Goal: Information Seeking & Learning: Learn about a topic

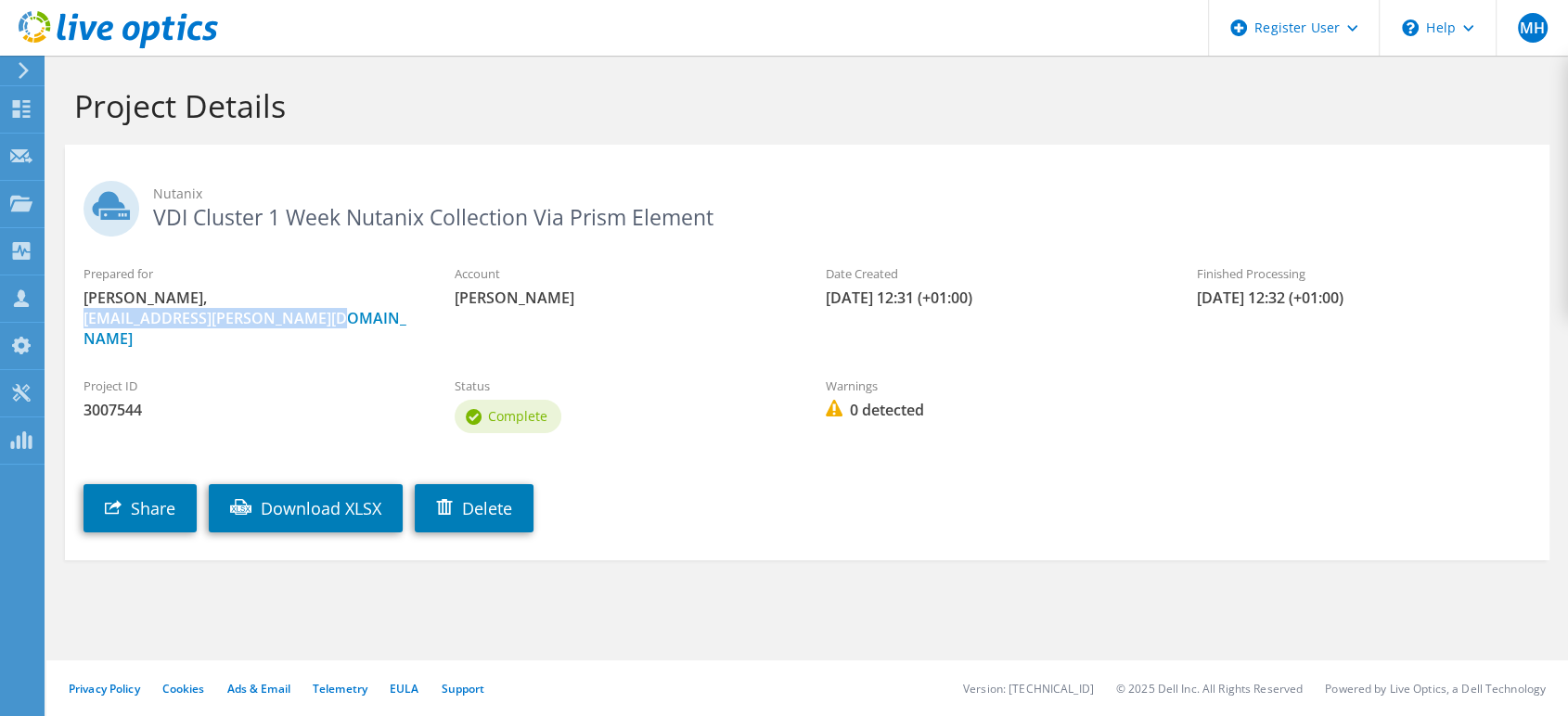
drag, startPoint x: 336, startPoint y: 311, endPoint x: 61, endPoint y: 312, distance: 275.0
click at [61, 312] on section "Project Details Nutanix VDI Cluster 1 Week Nutanix Collection Via Prism Element…" at bounding box center [807, 364] width 1521 height 617
copy link "[EMAIL_ADDRESS][PERSON_NAME][DOMAIN_NAME]"
click at [322, 497] on link "Download XLSX" at bounding box center [305, 508] width 194 height 49
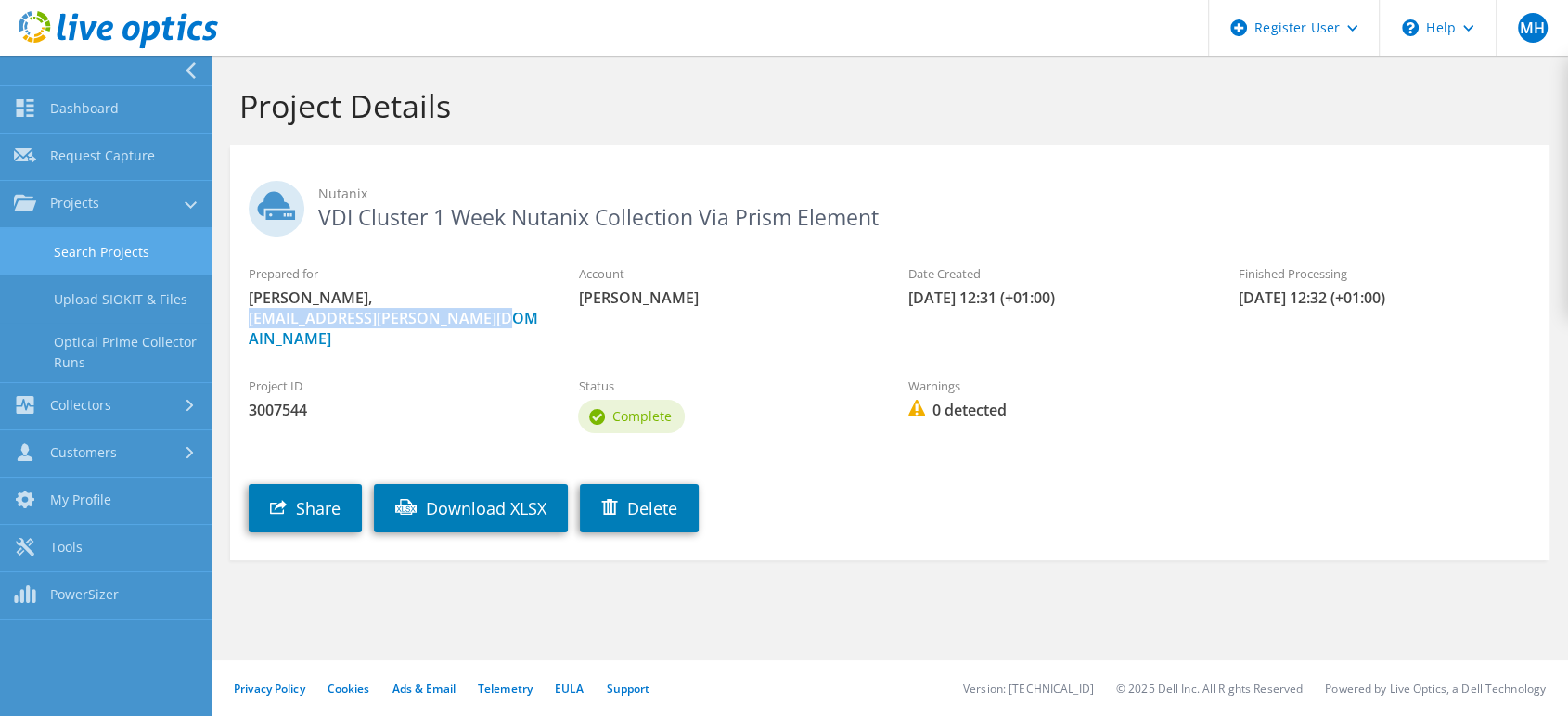
click at [132, 260] on link "Search Projects" at bounding box center [105, 253] width 212 height 48
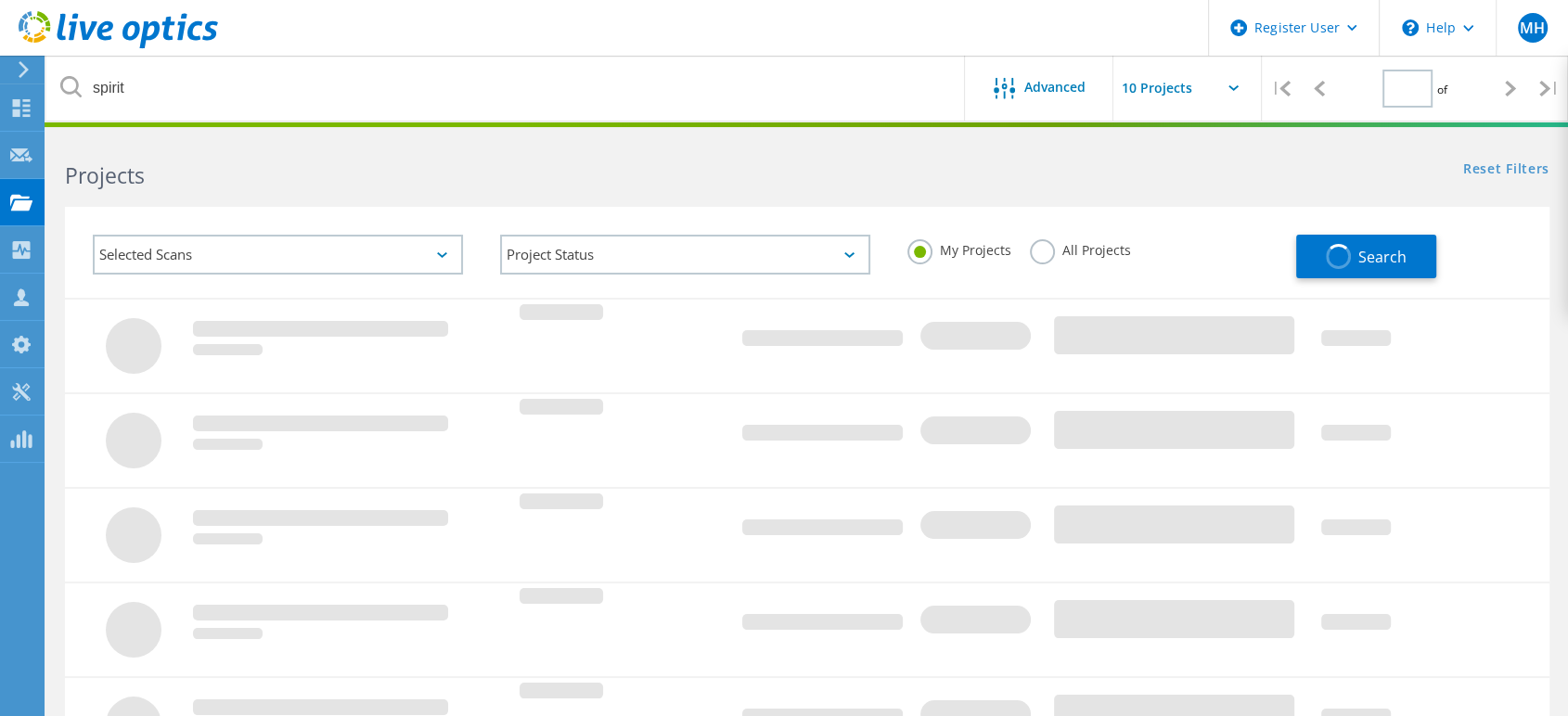
type input "1"
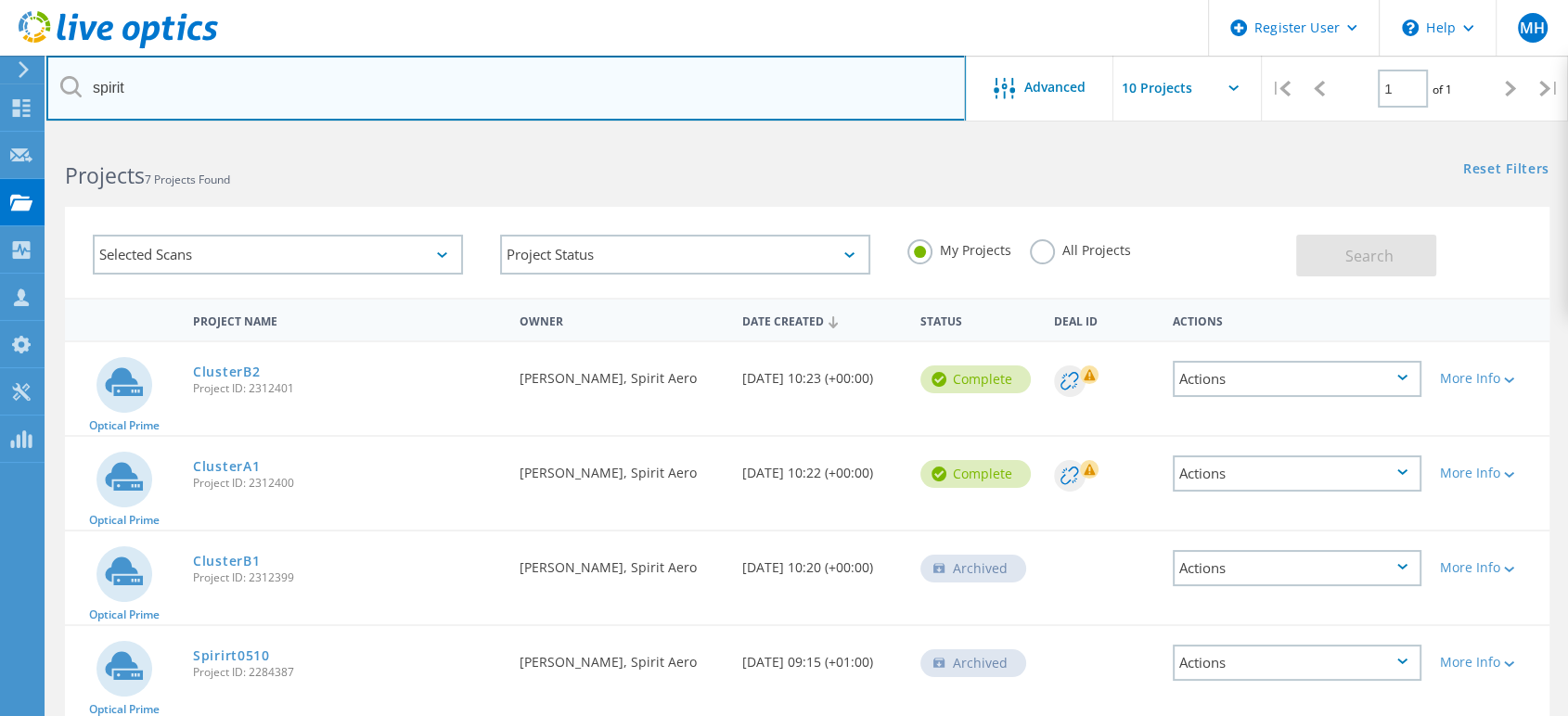
drag, startPoint x: 230, startPoint y: 90, endPoint x: 71, endPoint y: 90, distance: 159.0
click at [71, 90] on div "spirit" at bounding box center [506, 88] width 919 height 65
paste input "[EMAIL_ADDRESS][PERSON_NAME][DOMAIN_NAME]"
type input "[EMAIL_ADDRESS][PERSON_NAME][DOMAIN_NAME]"
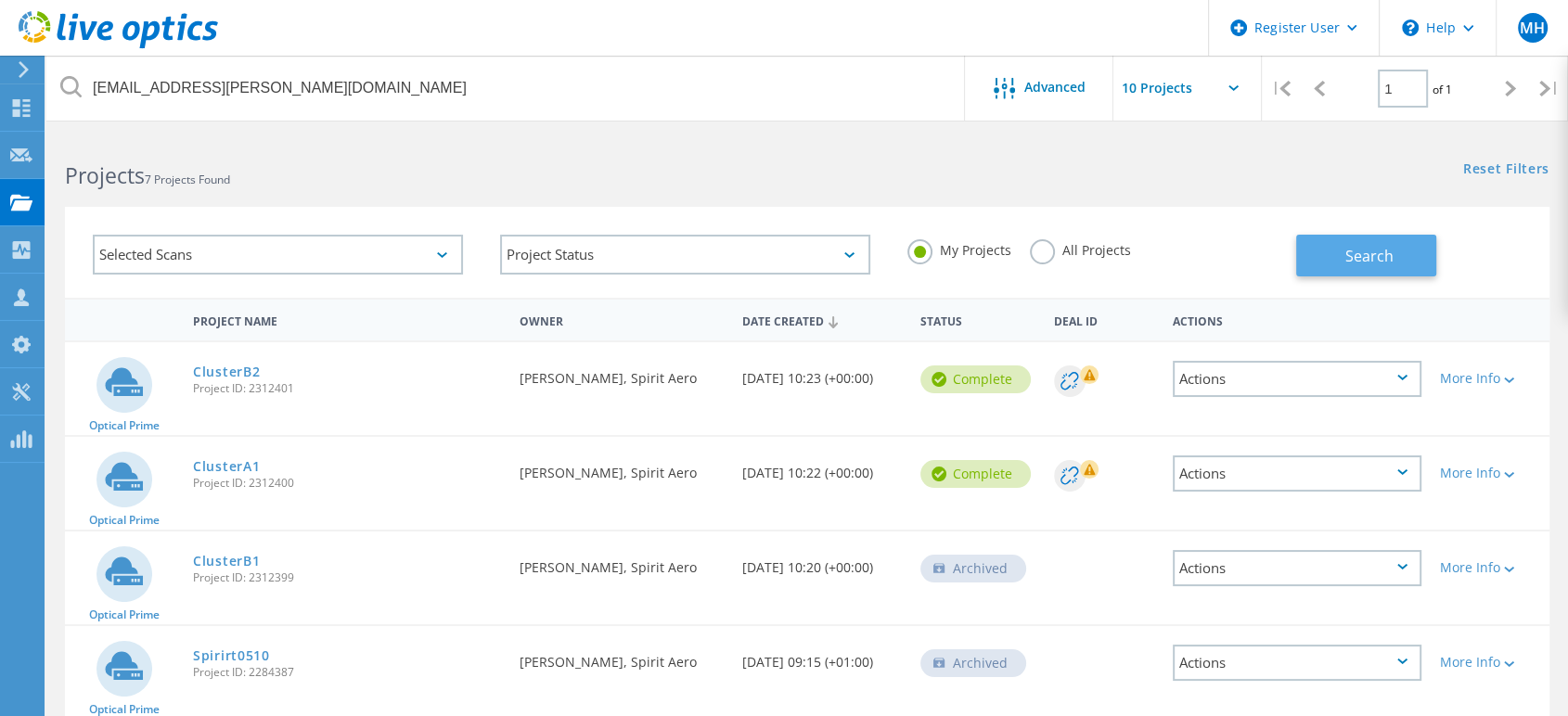
click at [1363, 258] on span "Search" at bounding box center [1369, 256] width 49 height 21
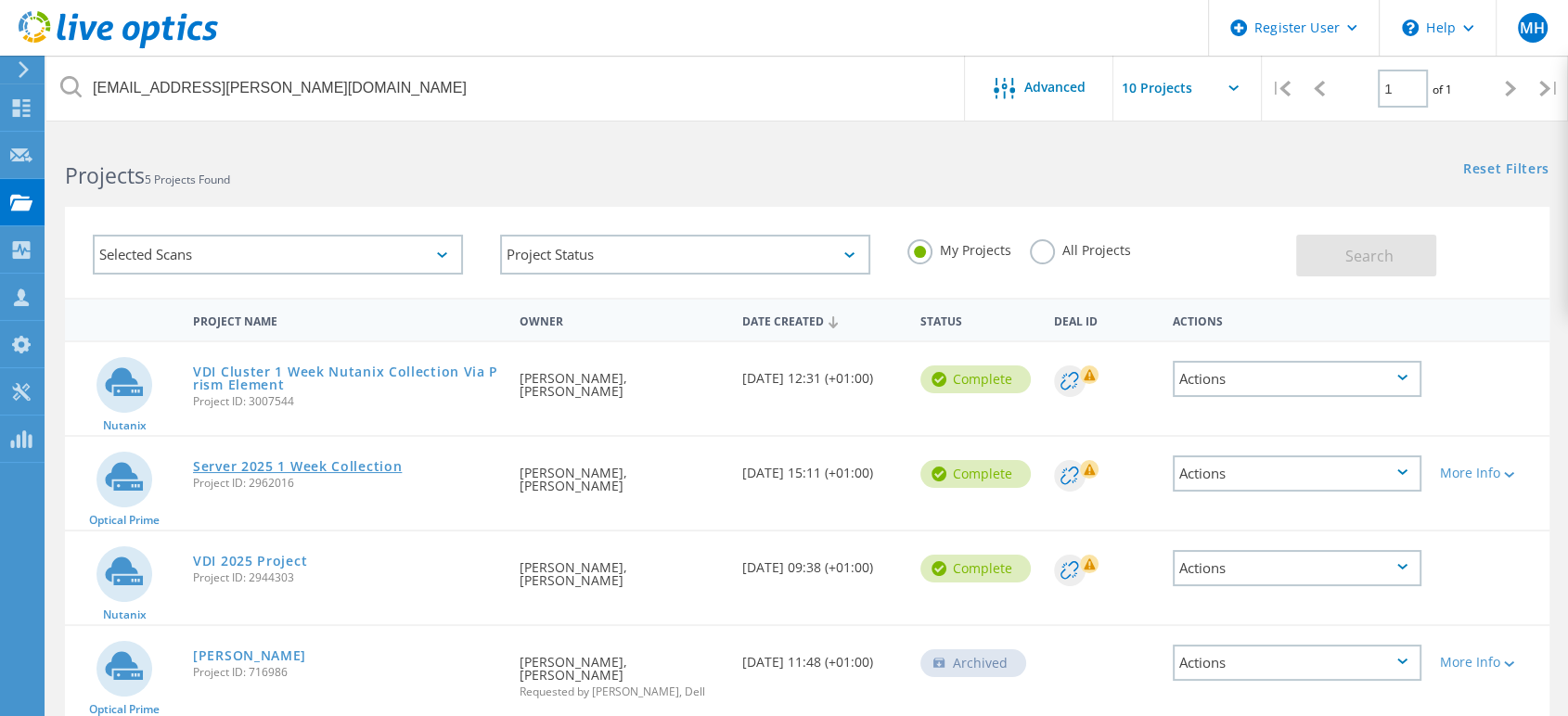
click at [309, 467] on link "Server 2025 1 Week Collection" at bounding box center [297, 466] width 209 height 13
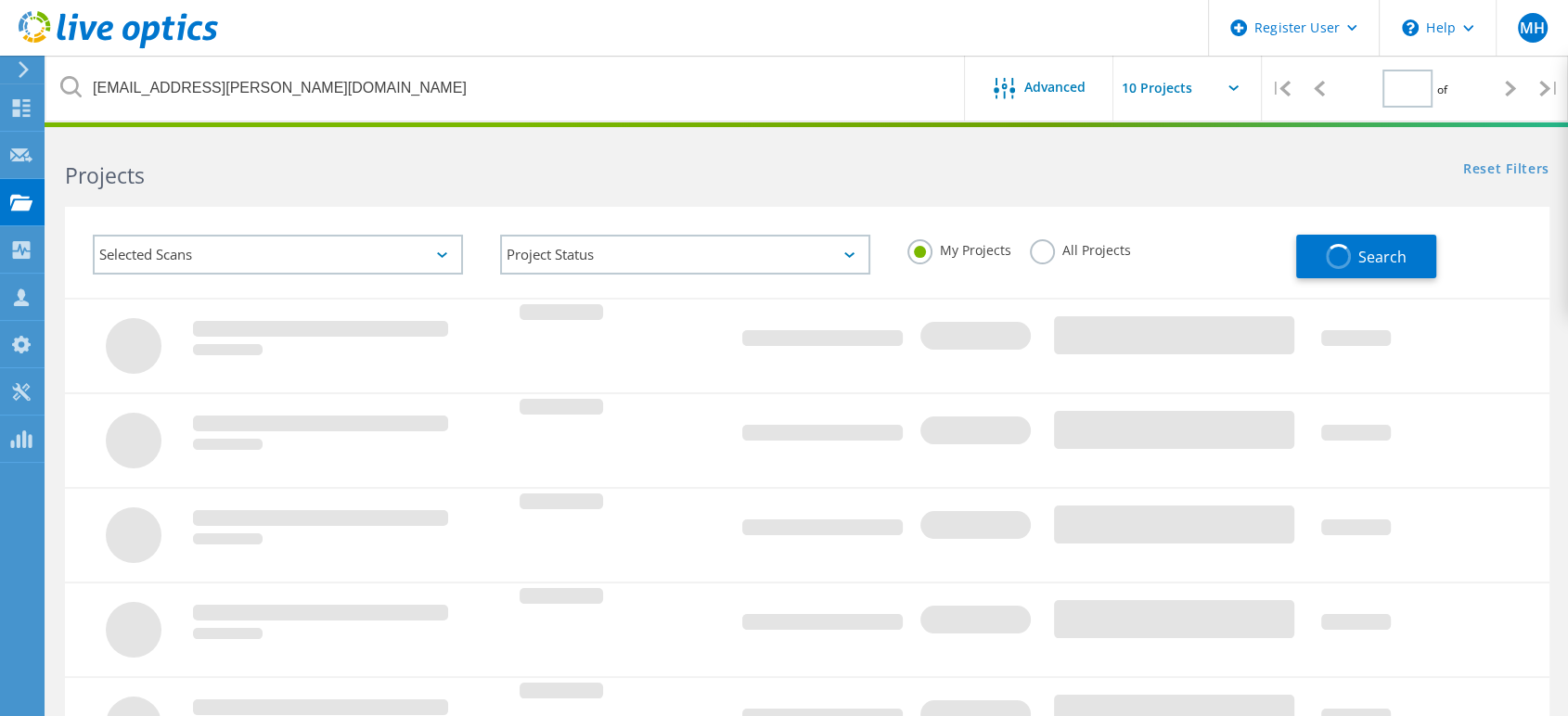
type input "1"
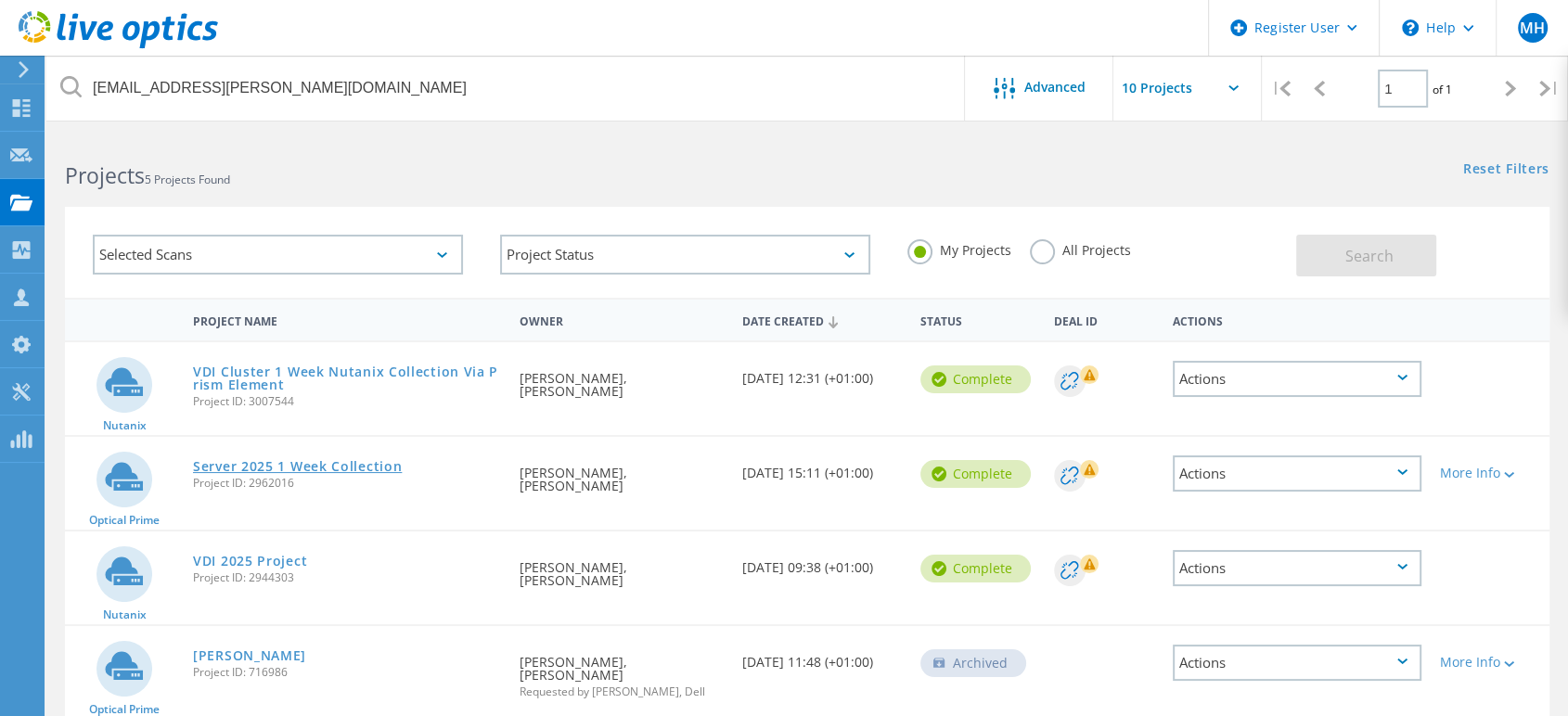
click at [324, 466] on link "Server 2025 1 Week Collection" at bounding box center [297, 466] width 209 height 13
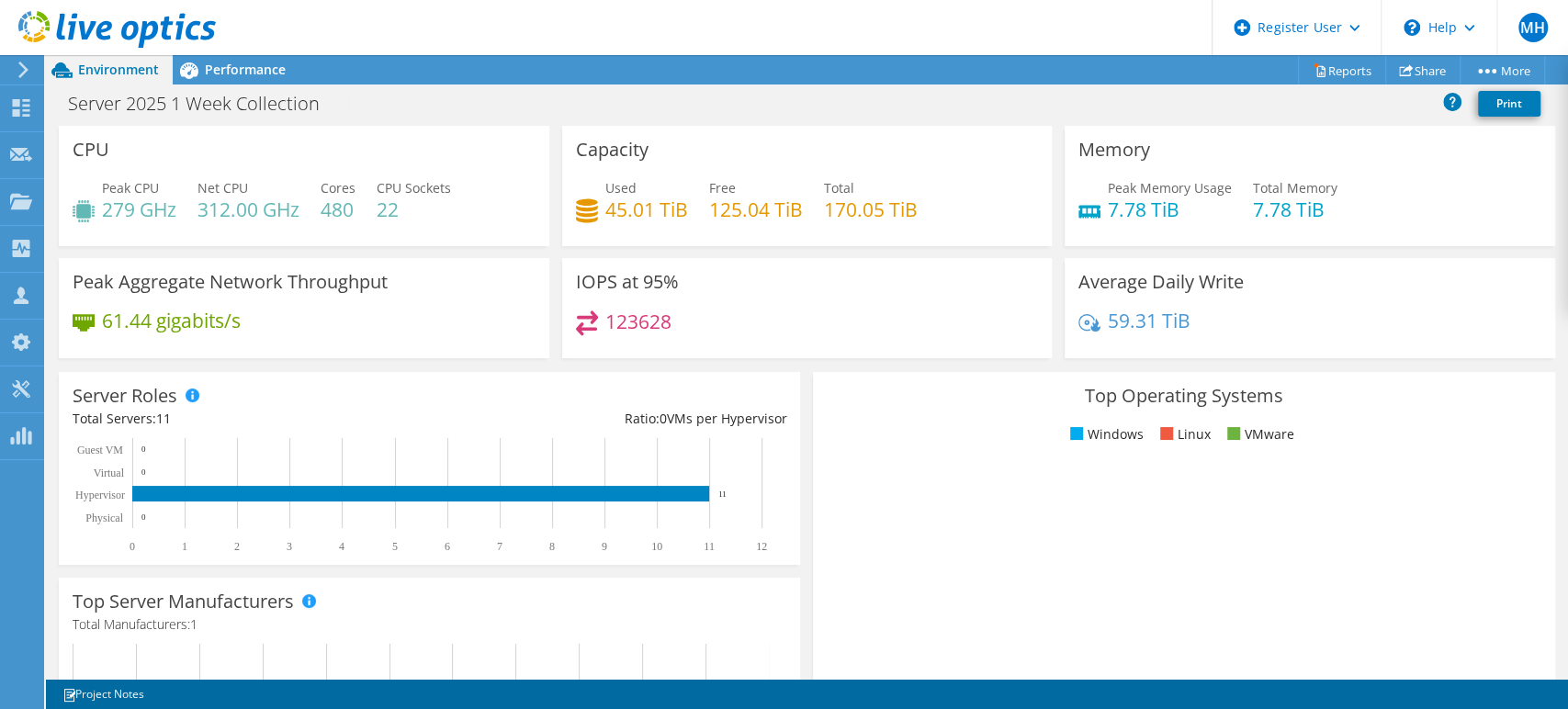
scroll to position [102, 0]
click at [226, 73] on span "Performance" at bounding box center [245, 70] width 81 height 18
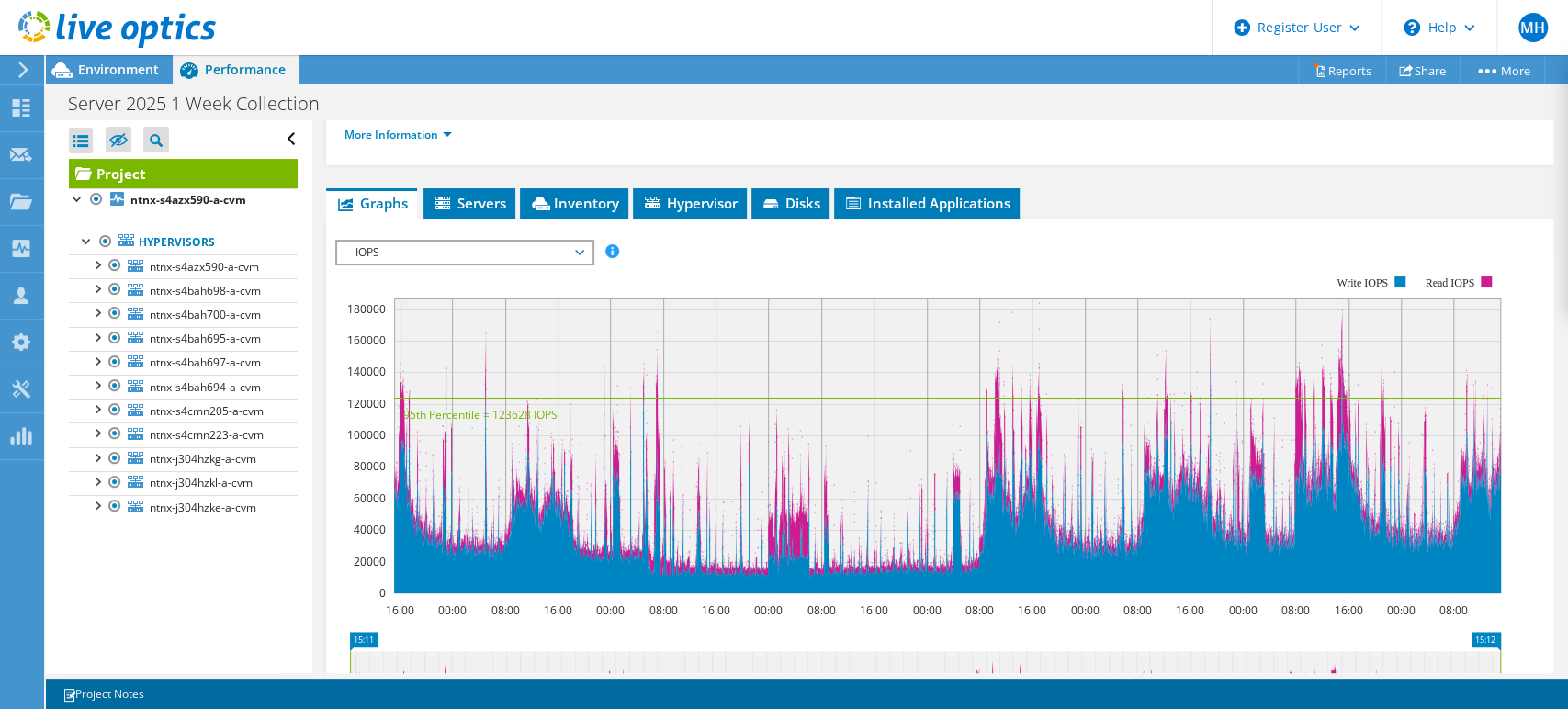
scroll to position [204, 0]
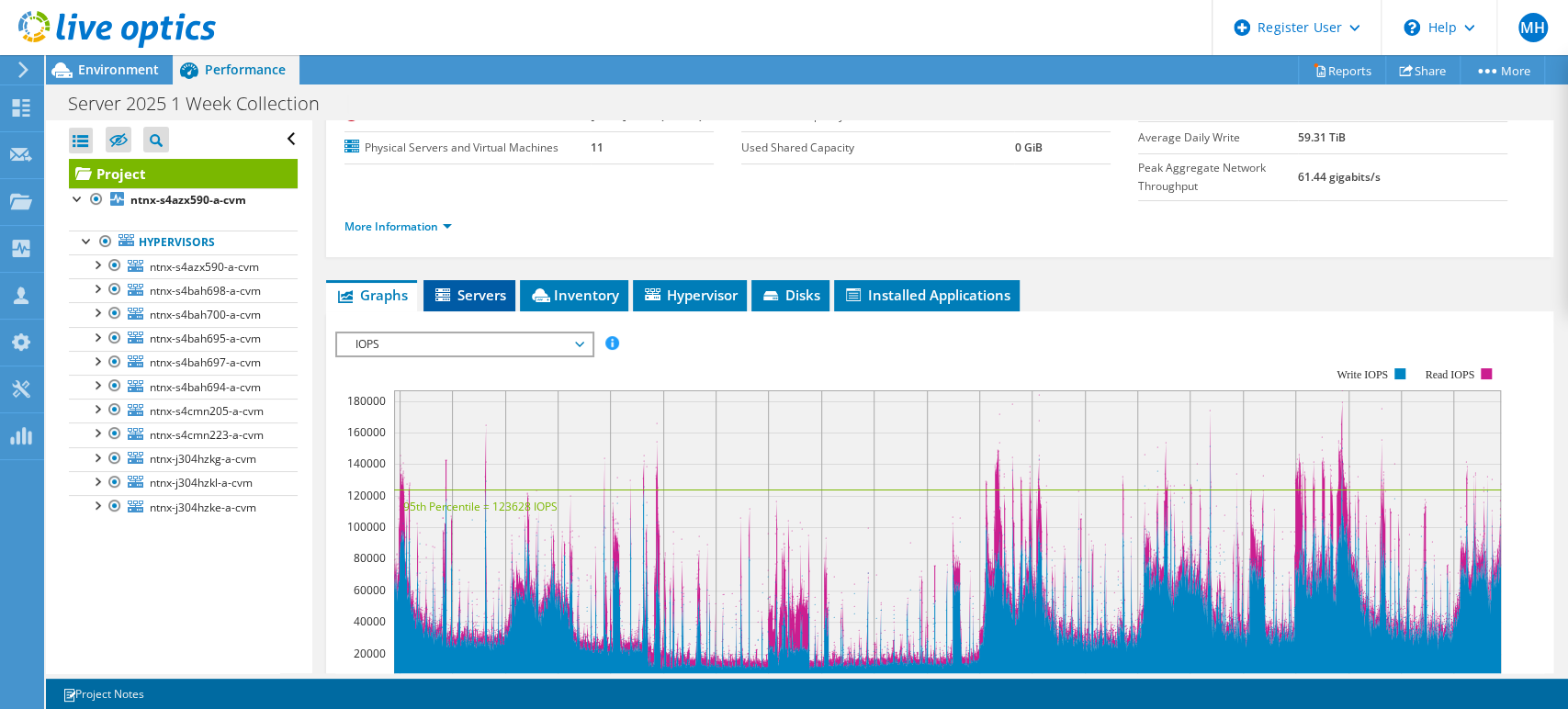
click at [483, 286] on span "Servers" at bounding box center [470, 294] width 74 height 19
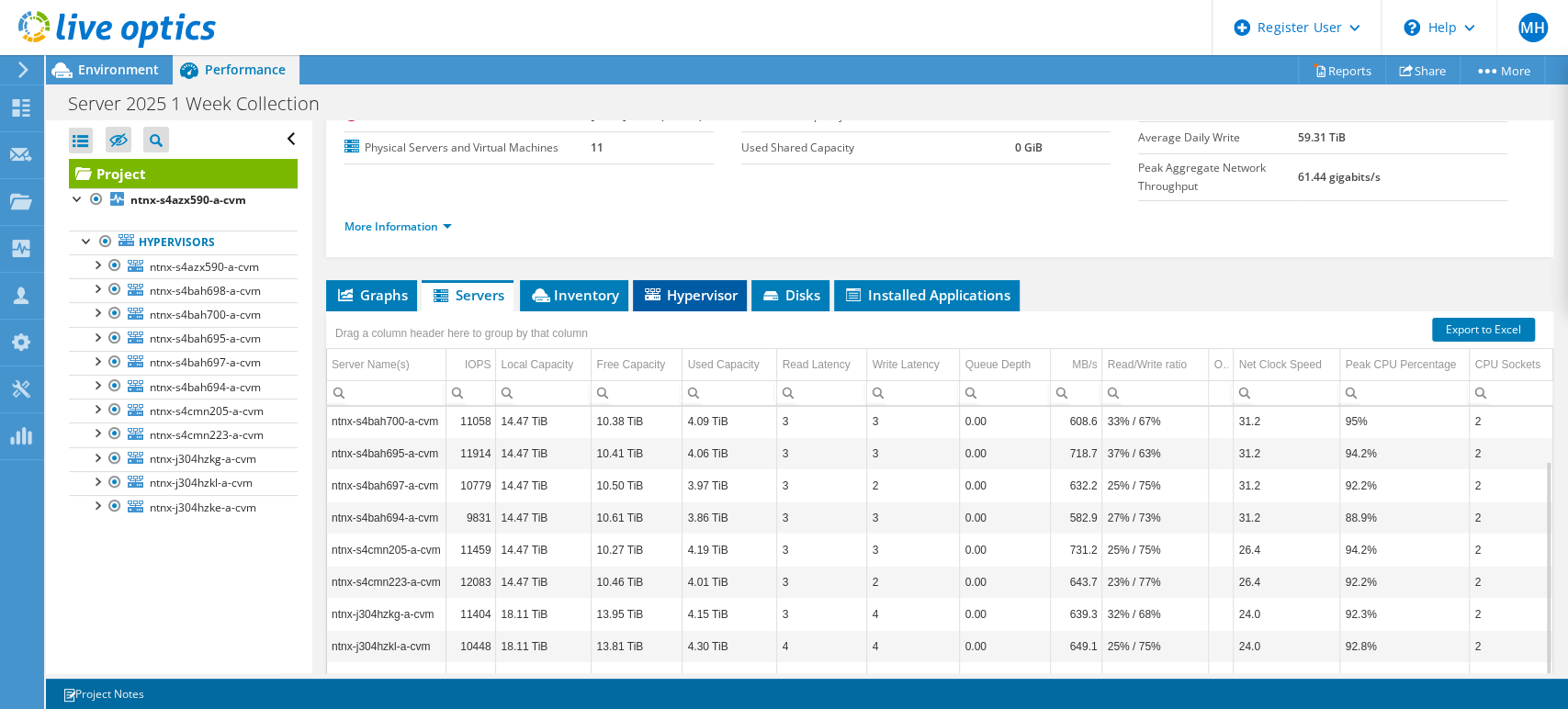
click at [712, 286] on span "Hypervisor" at bounding box center [689, 294] width 95 height 19
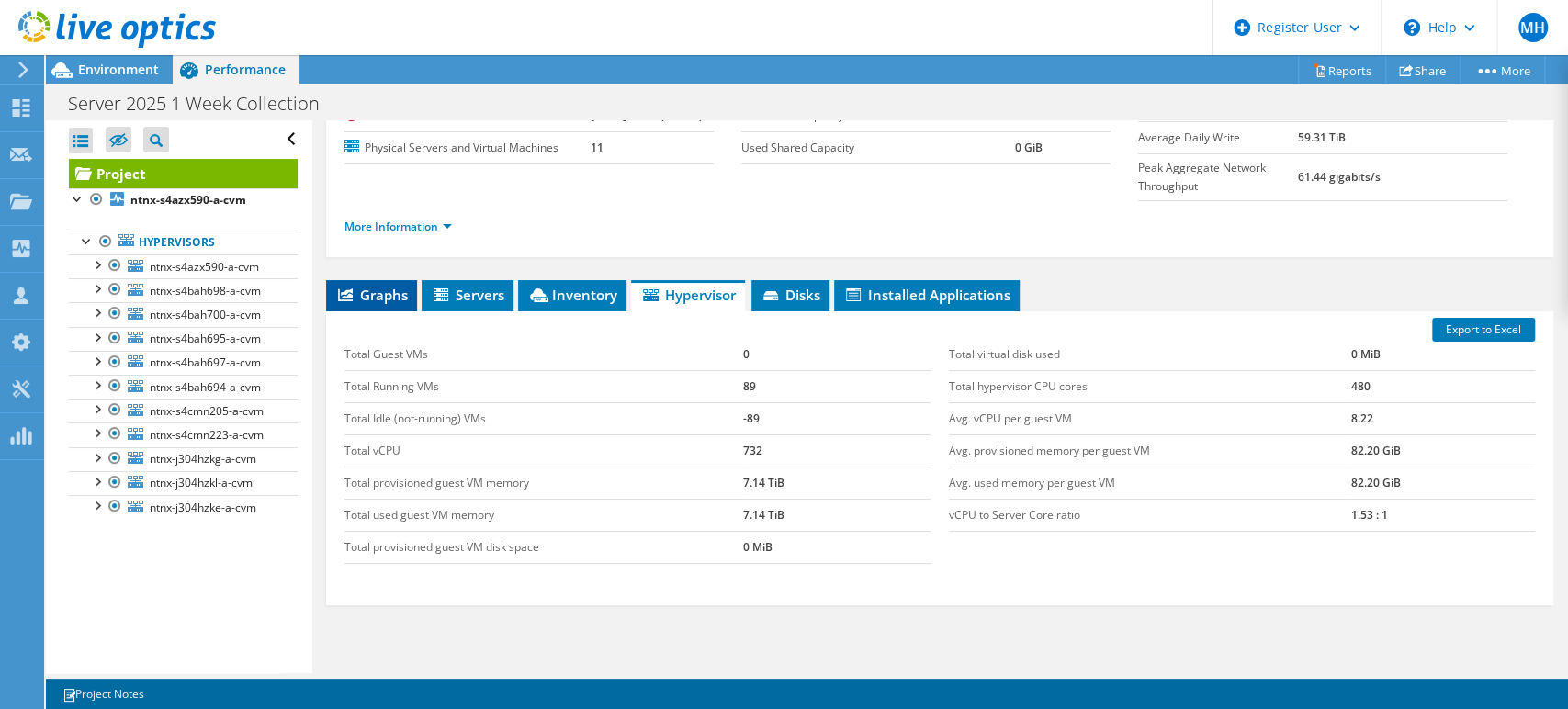
click at [377, 281] on li "Graphs" at bounding box center [371, 296] width 91 height 32
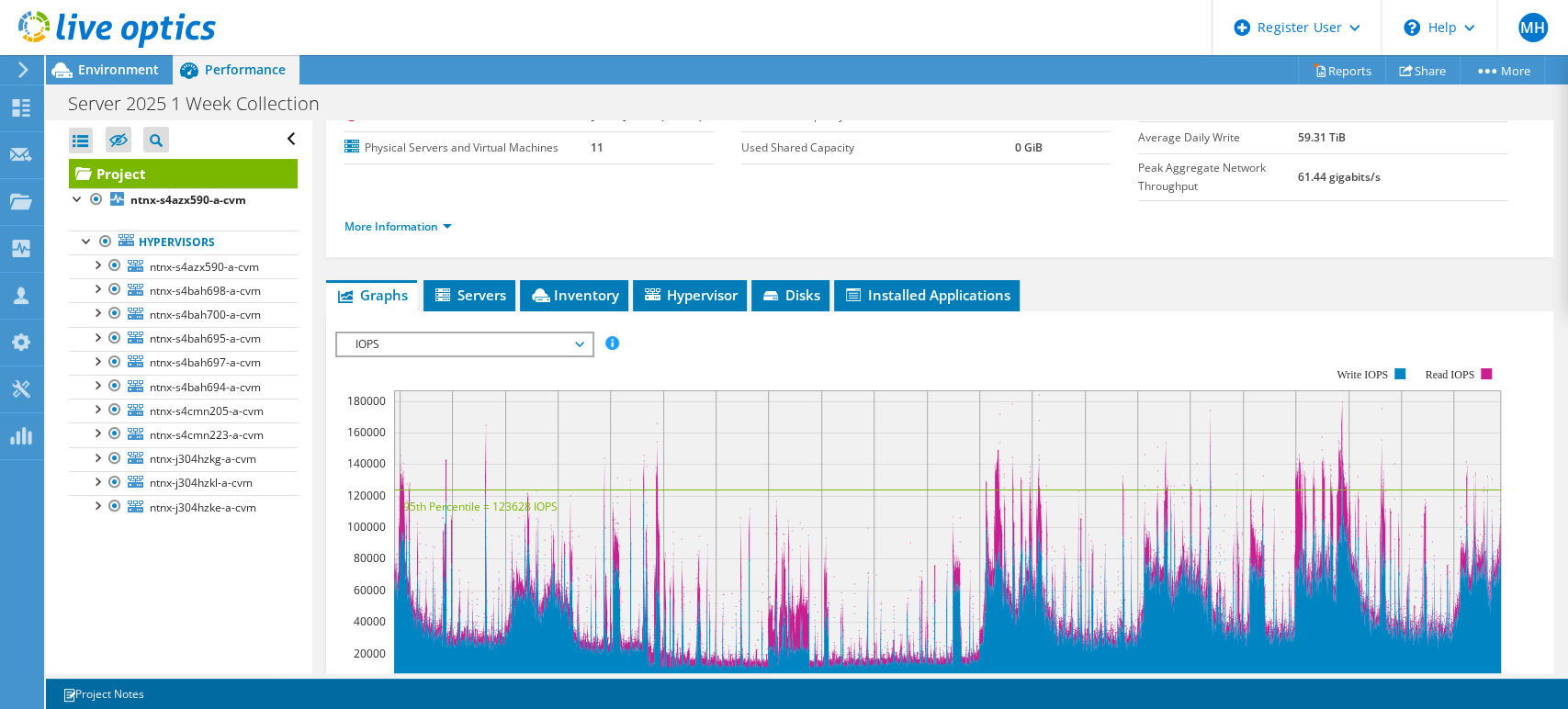
click at [515, 334] on span "IOPS" at bounding box center [465, 345] width 236 height 22
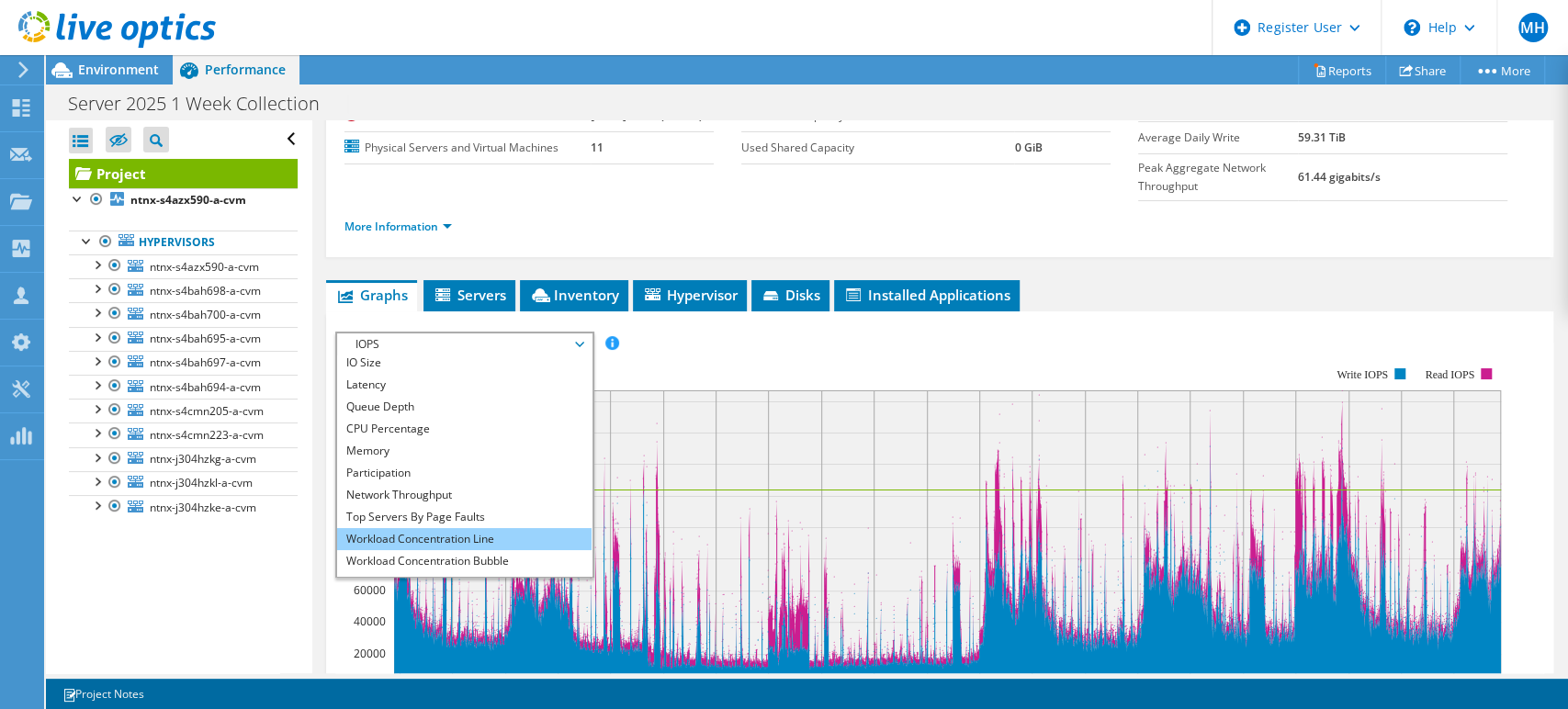
scroll to position [66, 0]
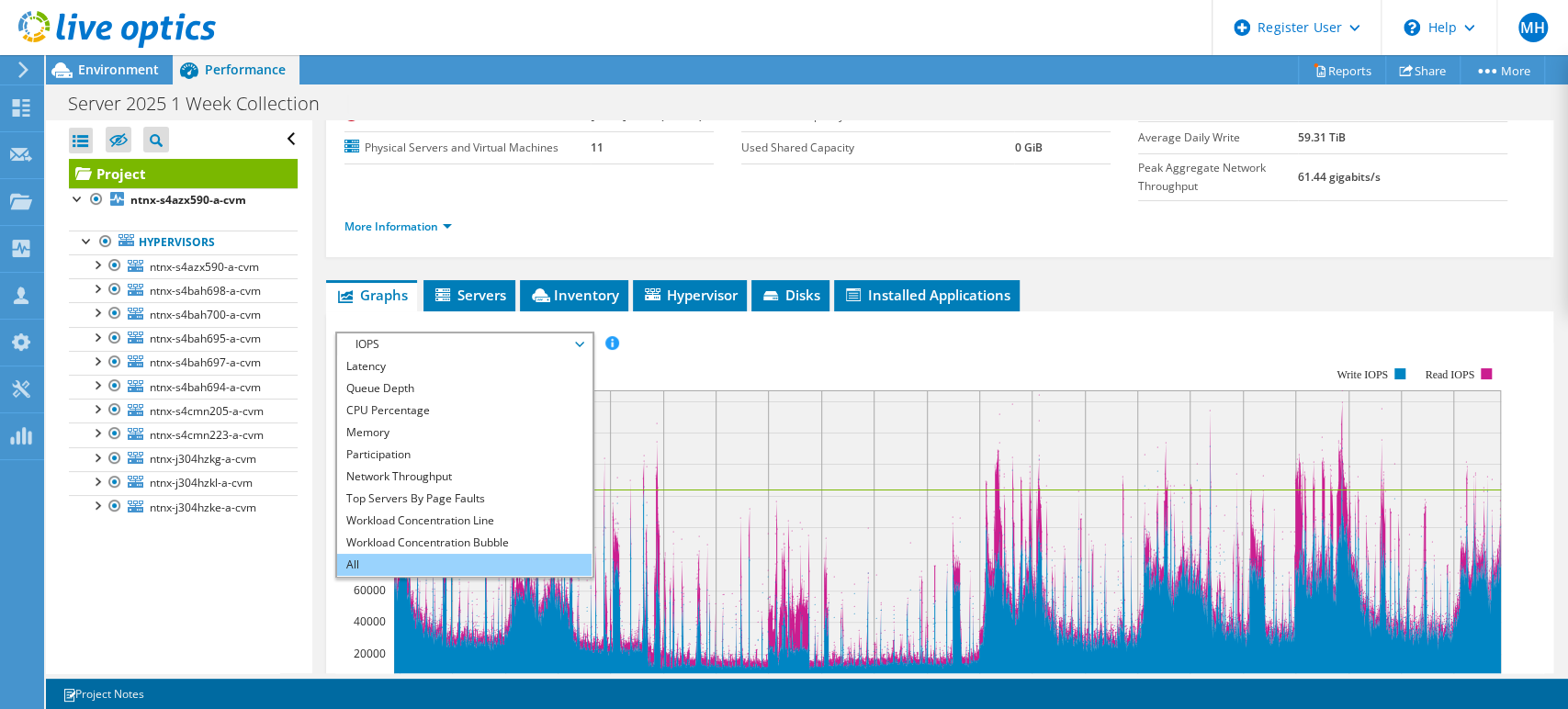
click at [466, 554] on li "All" at bounding box center [464, 565] width 254 height 22
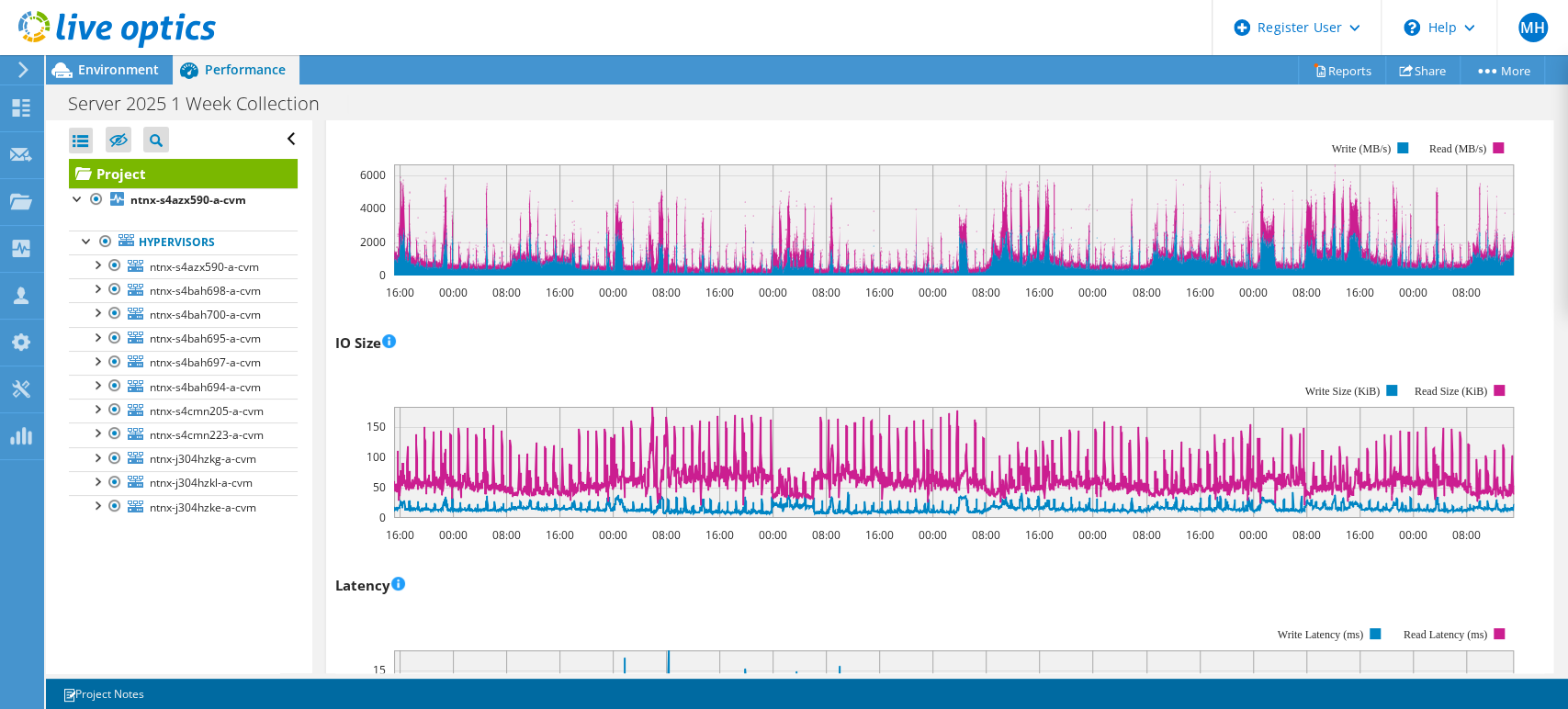
scroll to position [0, 0]
